Goal: Information Seeking & Learning: Check status

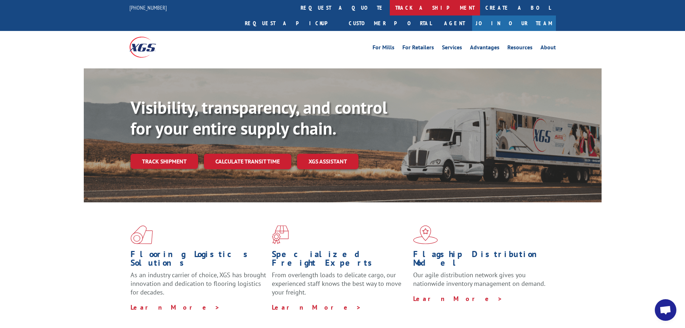
click at [390, 6] on link "track a shipment" at bounding box center [435, 7] width 90 height 15
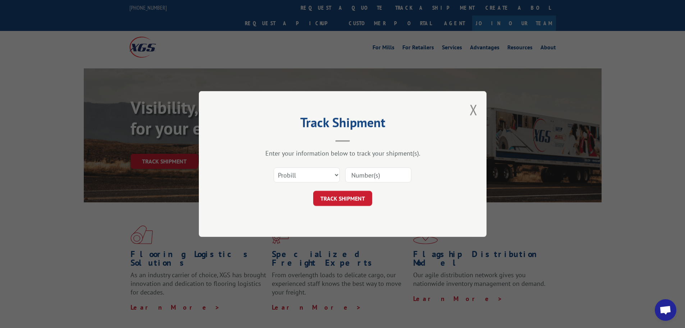
click at [357, 178] on input at bounding box center [378, 174] width 66 height 15
paste input "17695766"
type input "17695766"
click at [339, 200] on button "TRACK SHIPMENT" at bounding box center [342, 198] width 59 height 15
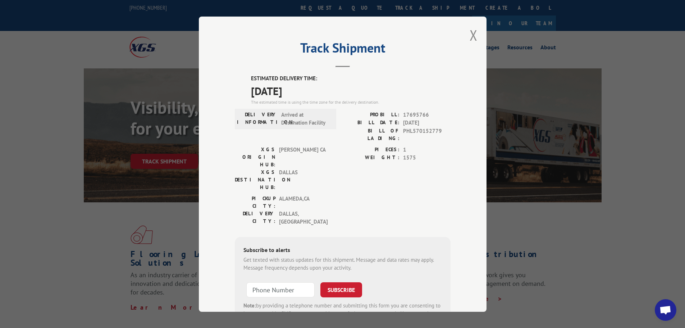
drag, startPoint x: 326, startPoint y: 97, endPoint x: 249, endPoint y: 74, distance: 79.8
click at [251, 74] on div "ESTIMATED DELIVERY TIME: [DATE] The estimated time is using the time zone for t…" at bounding box center [351, 89] width 200 height 31
copy div "ESTIMATED DELIVERY TIME: [DATE]"
click at [471, 35] on button "Close modal" at bounding box center [474, 35] width 8 height 19
